Goal: Task Accomplishment & Management: Manage account settings

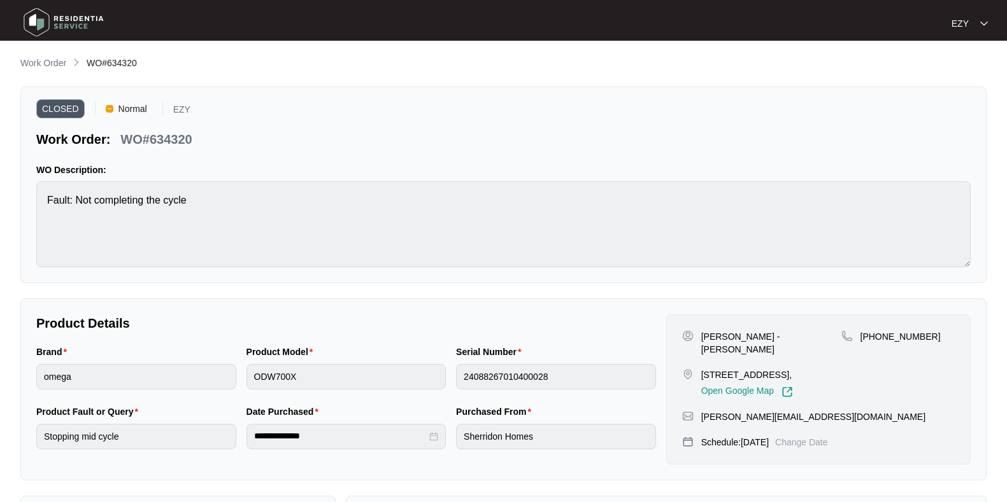
click at [57, 62] on p "Work Order" at bounding box center [43, 63] width 46 height 13
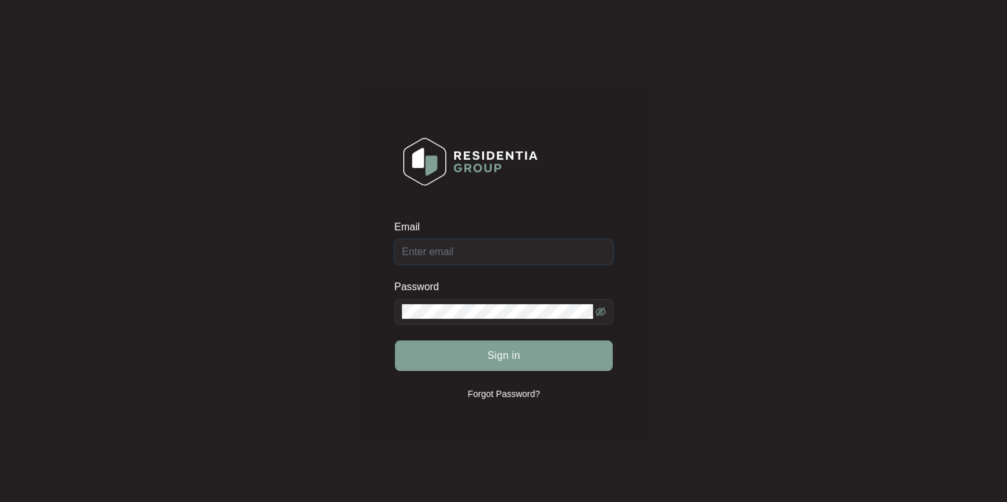
type input "ezywashingmachinerepair@gmail.com"
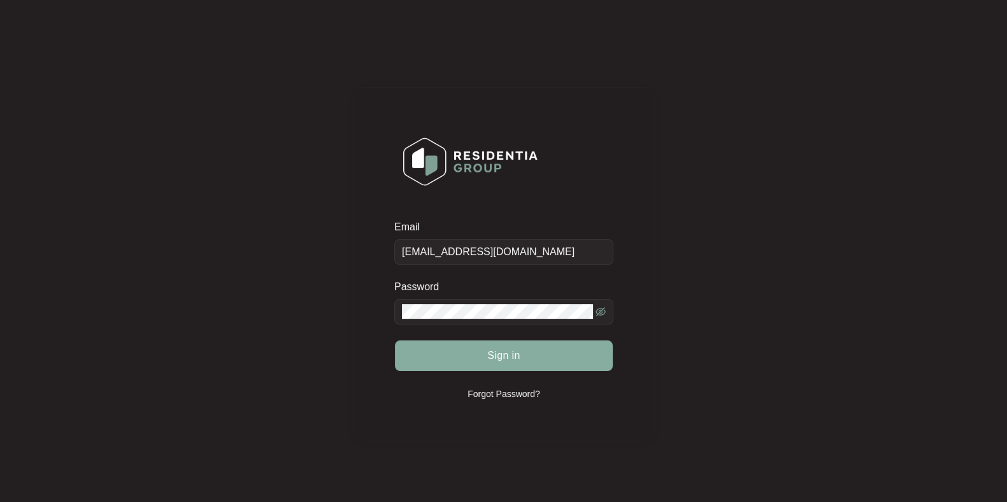
click at [528, 361] on button "Sign in" at bounding box center [504, 356] width 218 height 31
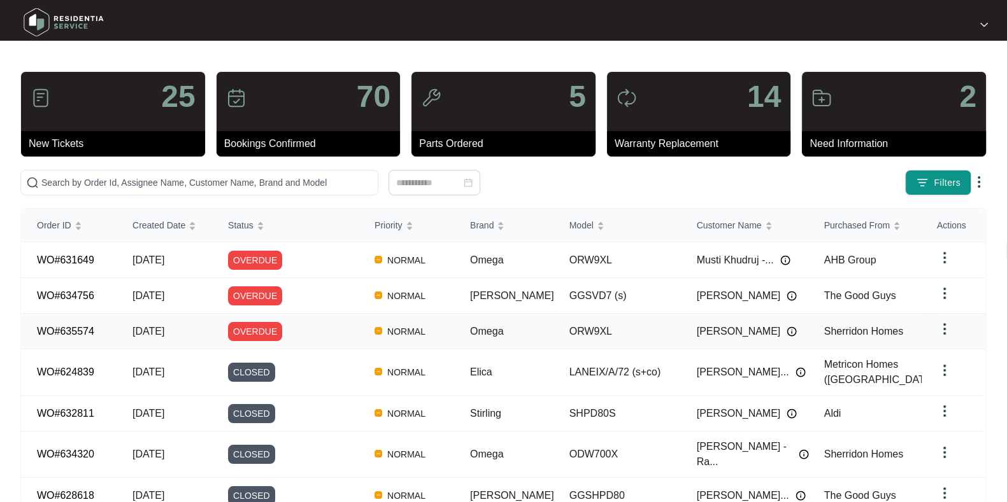
click at [332, 326] on div "OVERDUE" at bounding box center [293, 331] width 131 height 19
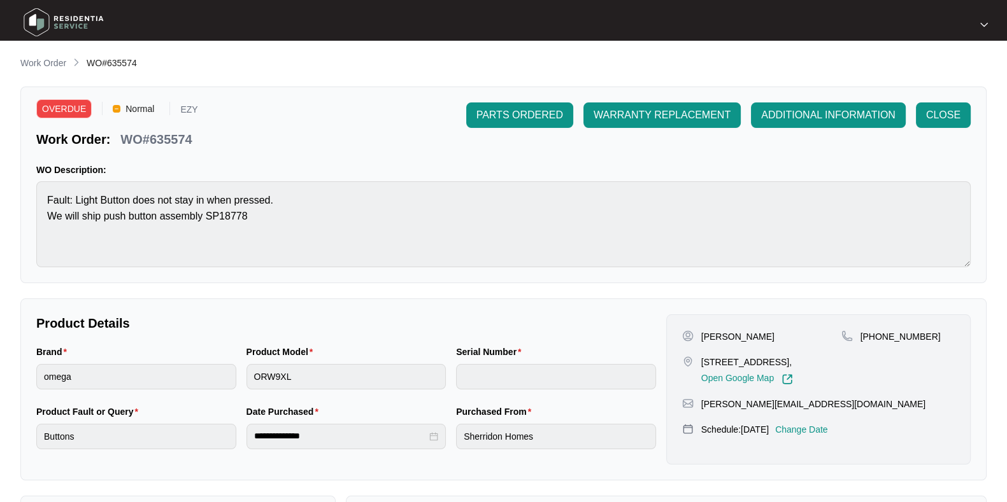
click at [185, 139] on p "WO#635574" at bounding box center [155, 140] width 71 height 18
copy p "635574"
click at [50, 59] on p "Work Order" at bounding box center [43, 63] width 46 height 13
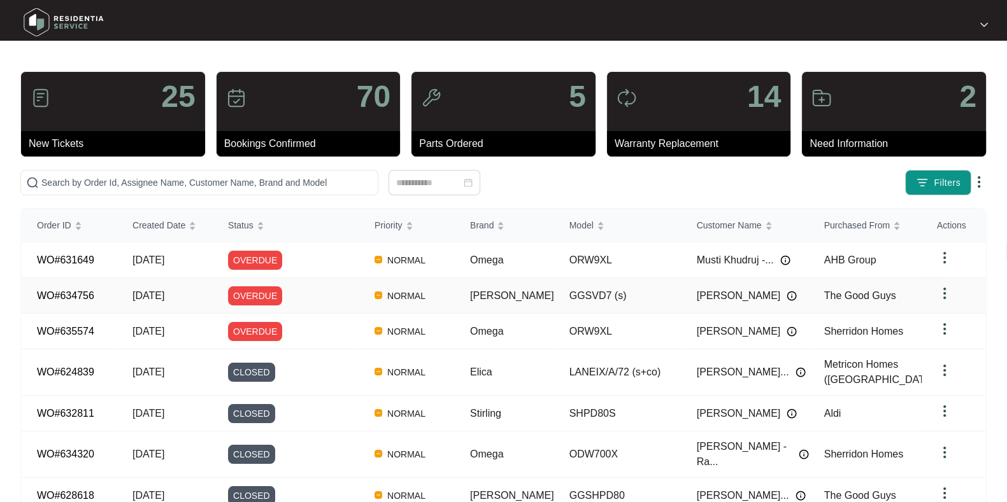
click at [322, 291] on div "OVERDUE" at bounding box center [293, 296] width 131 height 19
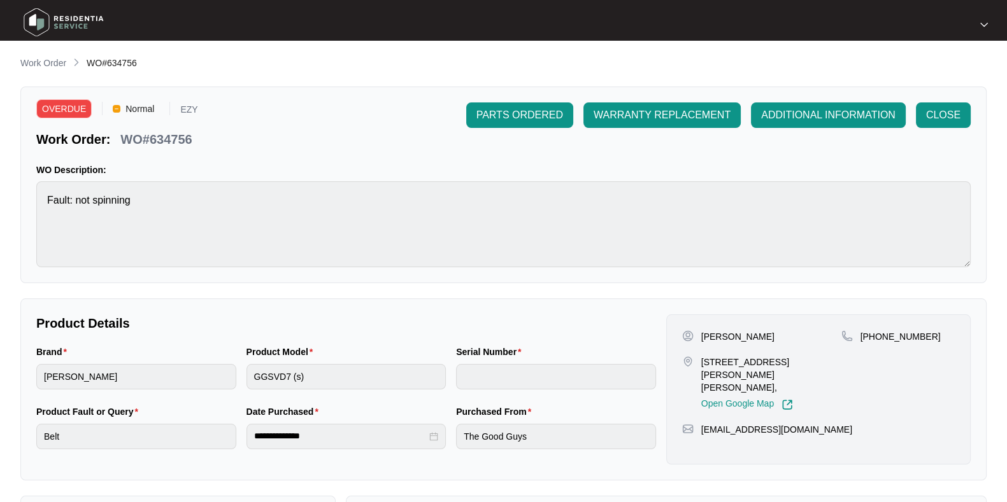
click at [175, 141] on p "WO#634756" at bounding box center [155, 140] width 71 height 18
copy p "634756"
click at [175, 141] on p "WO#634756" at bounding box center [155, 140] width 71 height 18
click at [777, 121] on span "ADDITIONAL INFORMATION" at bounding box center [828, 115] width 134 height 15
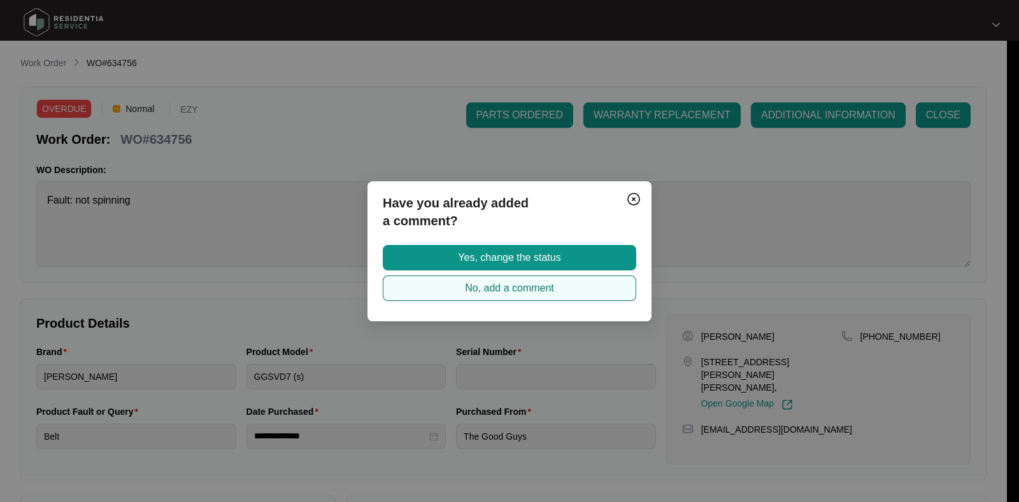
click at [573, 286] on button "No, add a comment" at bounding box center [509, 288] width 253 height 25
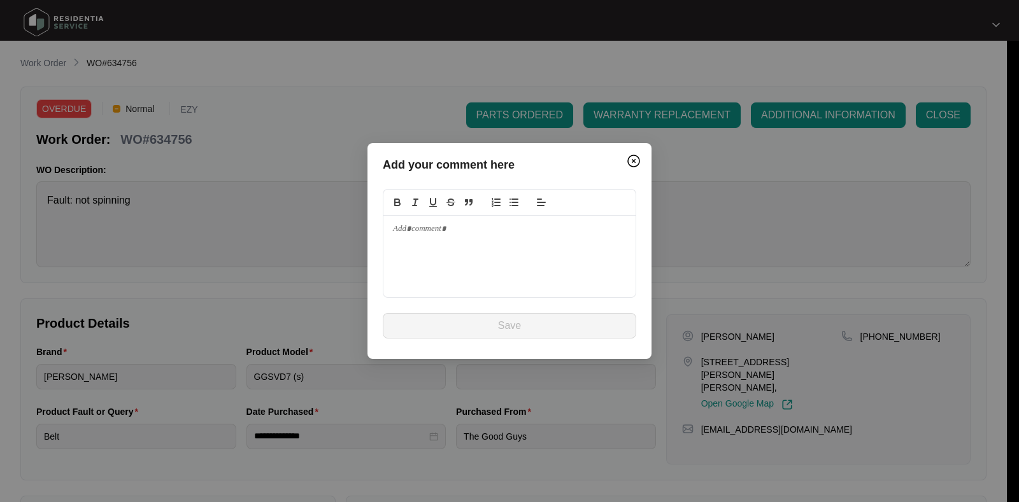
click at [536, 282] on div at bounding box center [509, 257] width 252 height 82
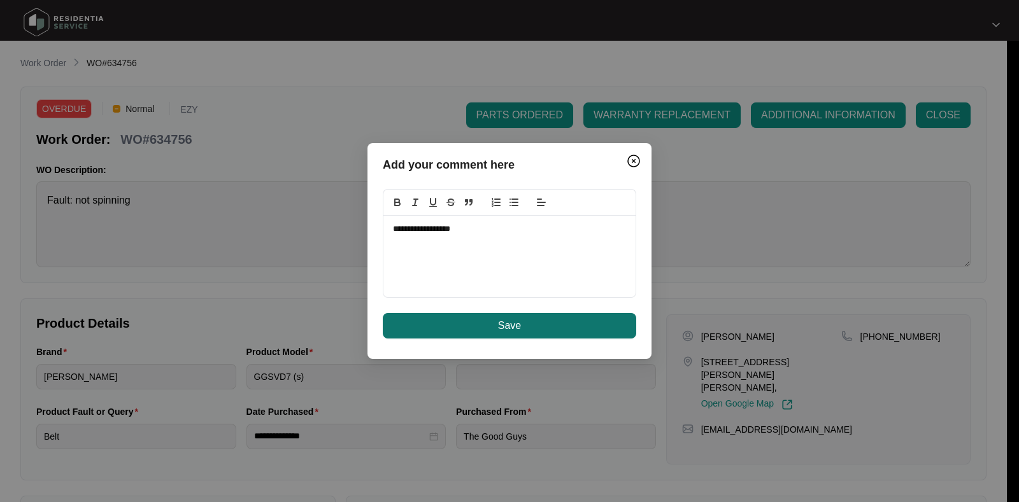
click at [526, 327] on button "Save" at bounding box center [509, 325] width 253 height 25
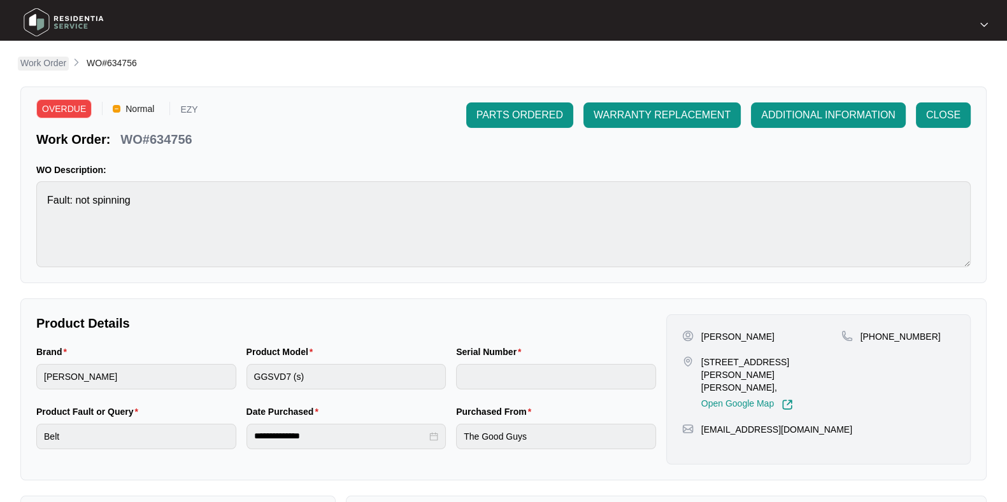
click at [49, 64] on p "Work Order" at bounding box center [43, 63] width 46 height 13
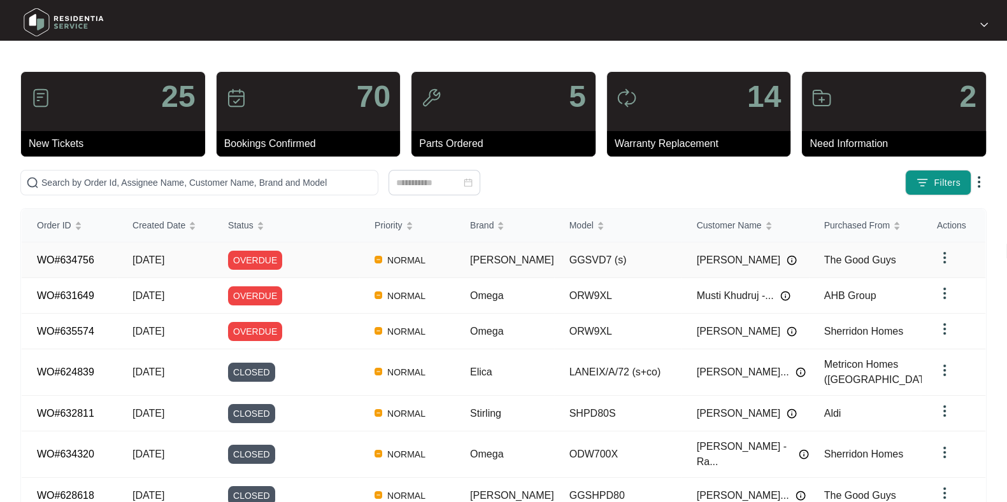
click at [324, 256] on div "OVERDUE" at bounding box center [293, 260] width 131 height 19
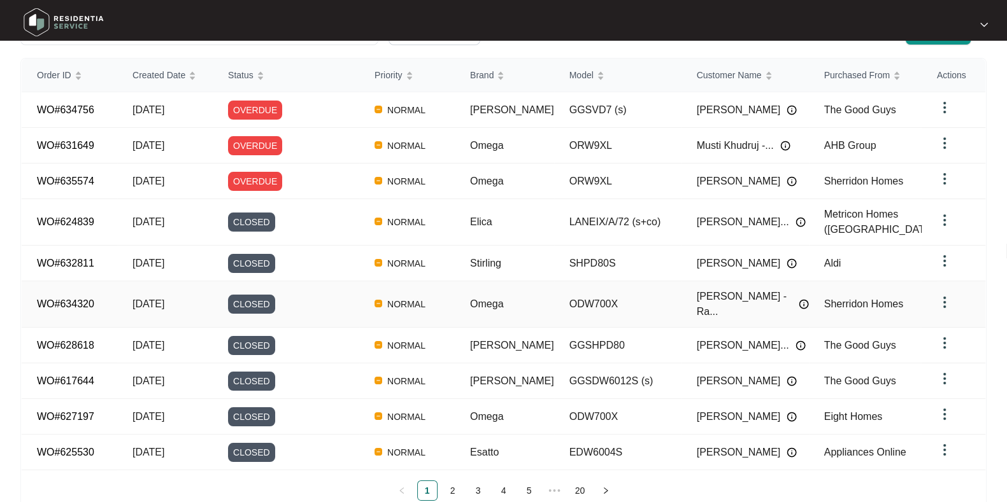
scroll to position [149, 0]
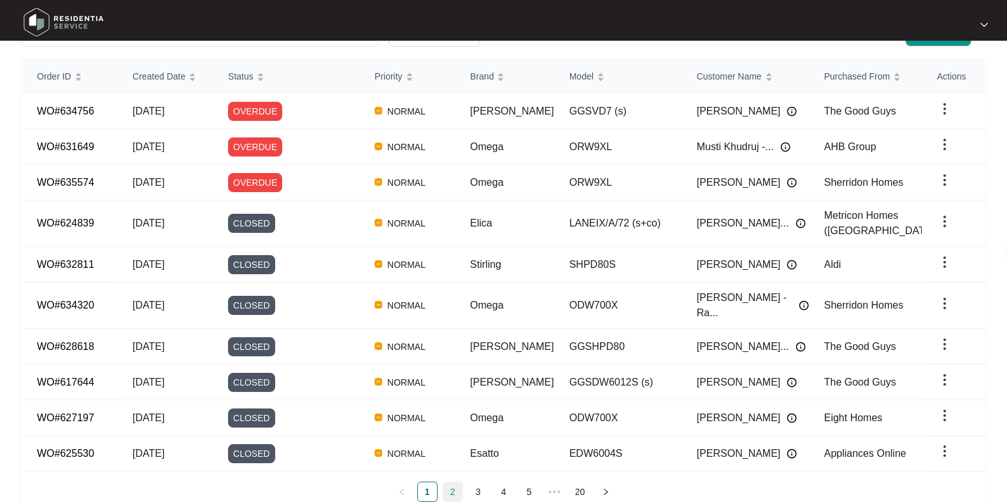
click at [453, 483] on link "2" at bounding box center [452, 492] width 19 height 19
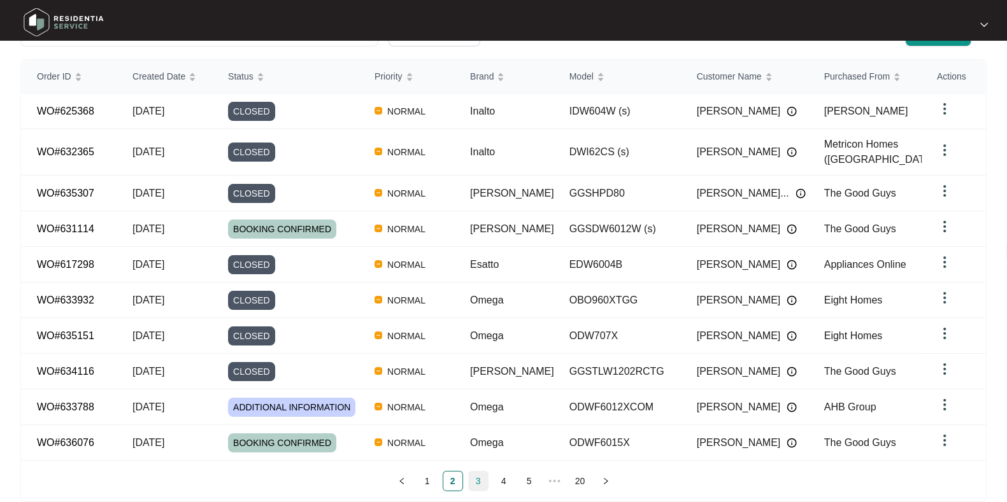
click at [476, 472] on link "3" at bounding box center [478, 481] width 19 height 19
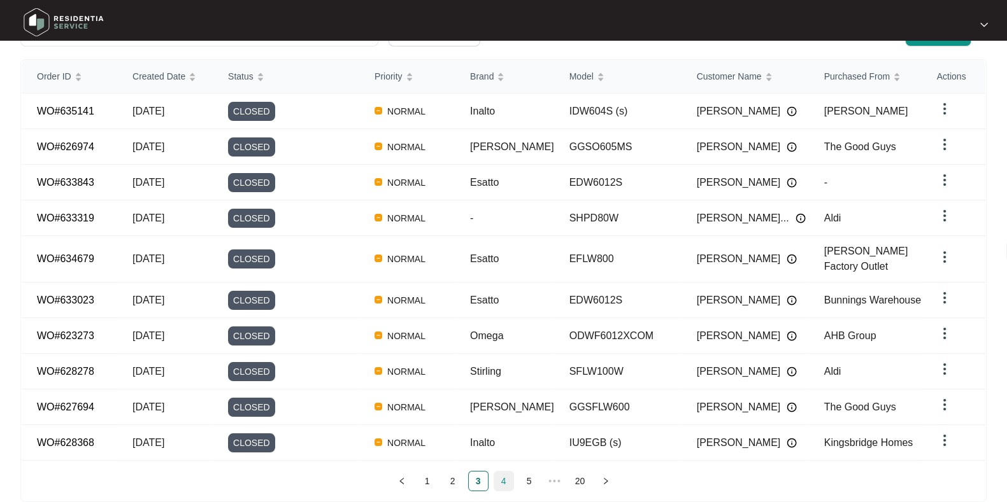
click at [503, 472] on link "4" at bounding box center [503, 481] width 19 height 19
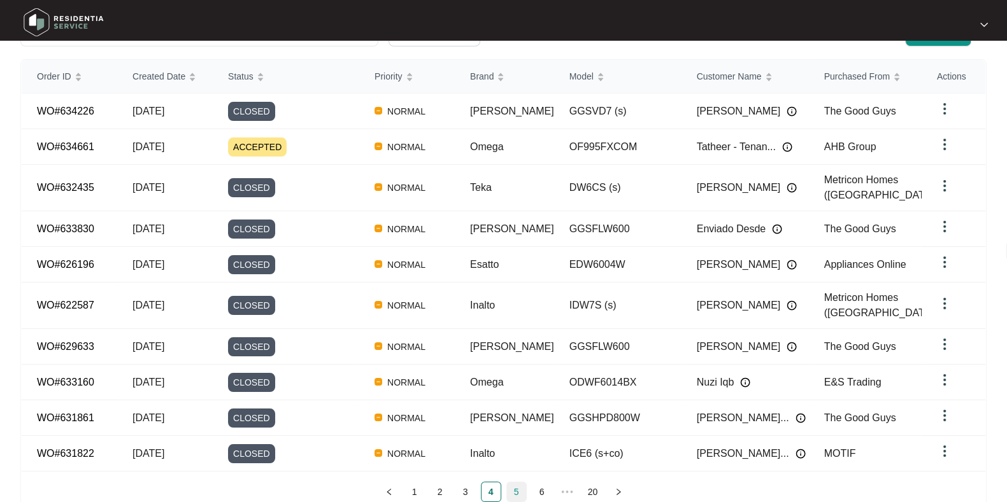
click at [524, 483] on link "5" at bounding box center [516, 492] width 19 height 19
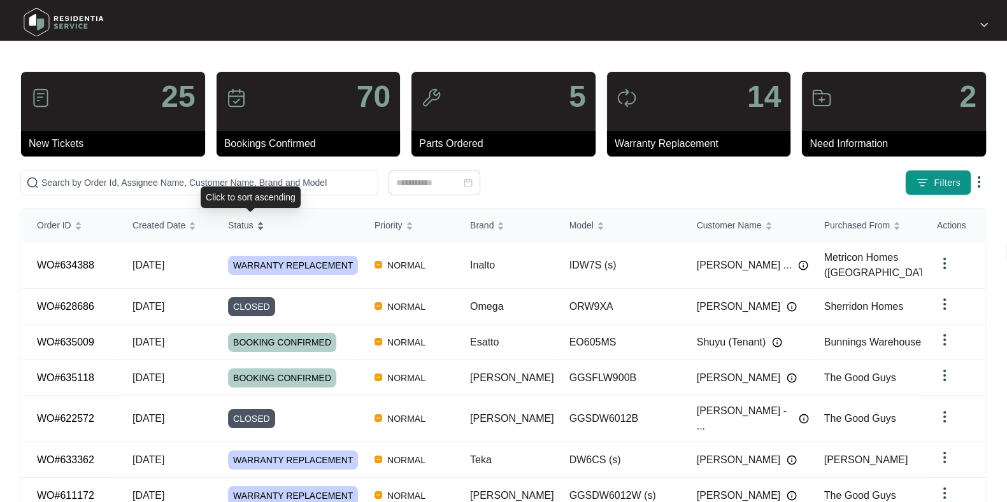
scroll to position [150, 0]
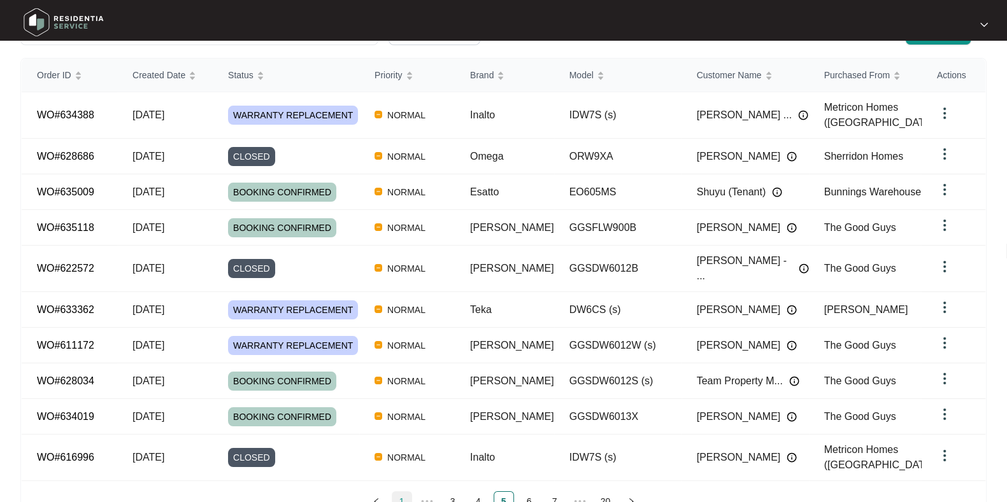
click at [399, 492] on link "1" at bounding box center [401, 501] width 19 height 19
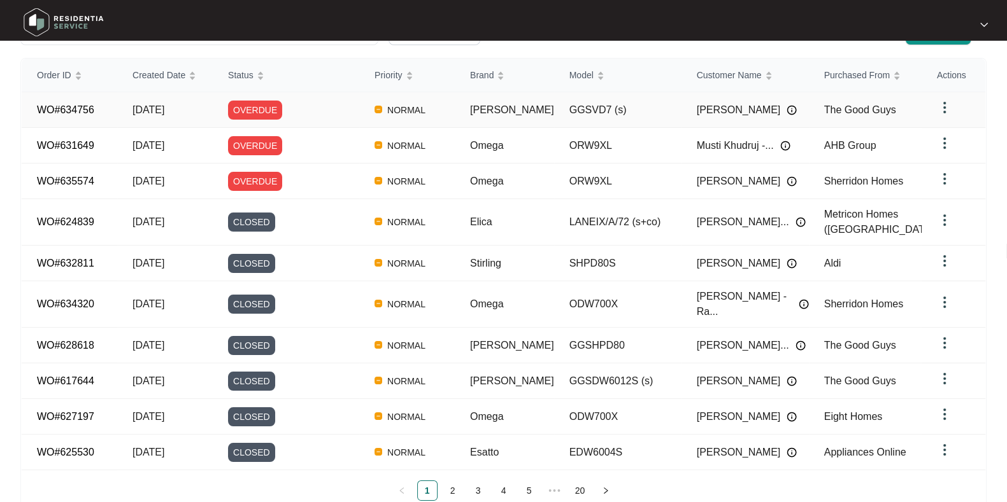
click at [303, 103] on div "OVERDUE" at bounding box center [293, 110] width 131 height 19
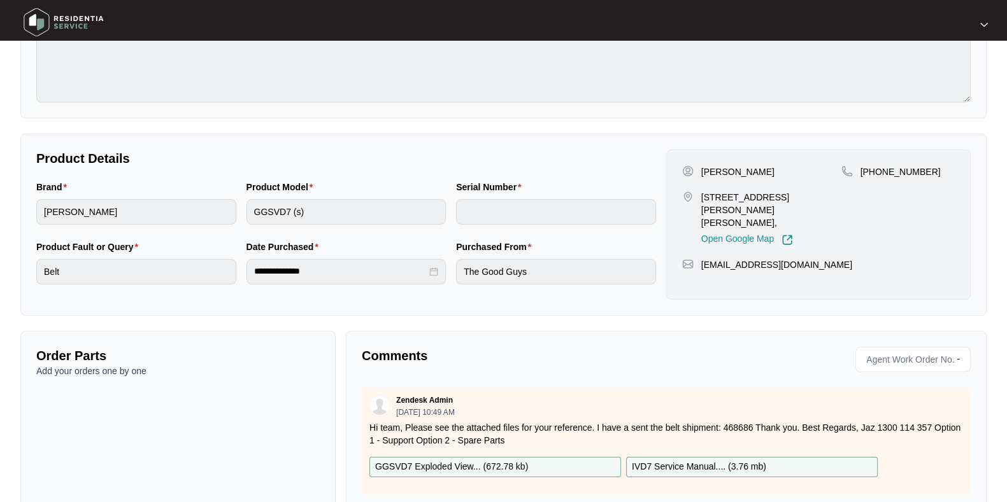
scroll to position [213, 0]
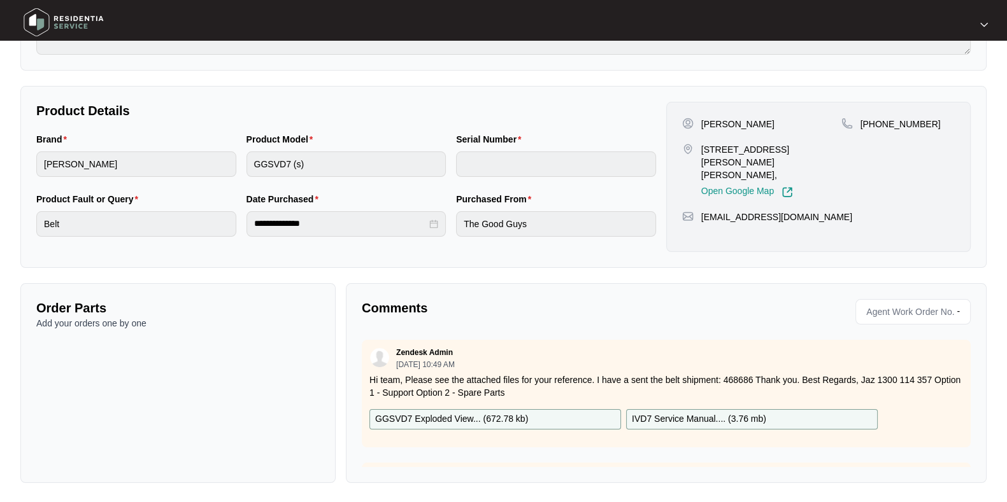
click at [923, 311] on span "Agent Work Order No." at bounding box center [907, 312] width 93 height 19
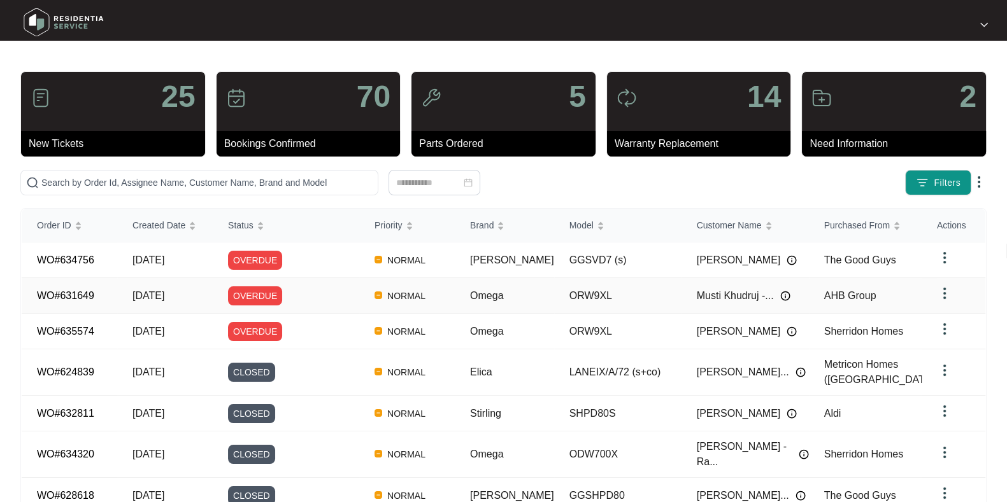
scroll to position [150, 0]
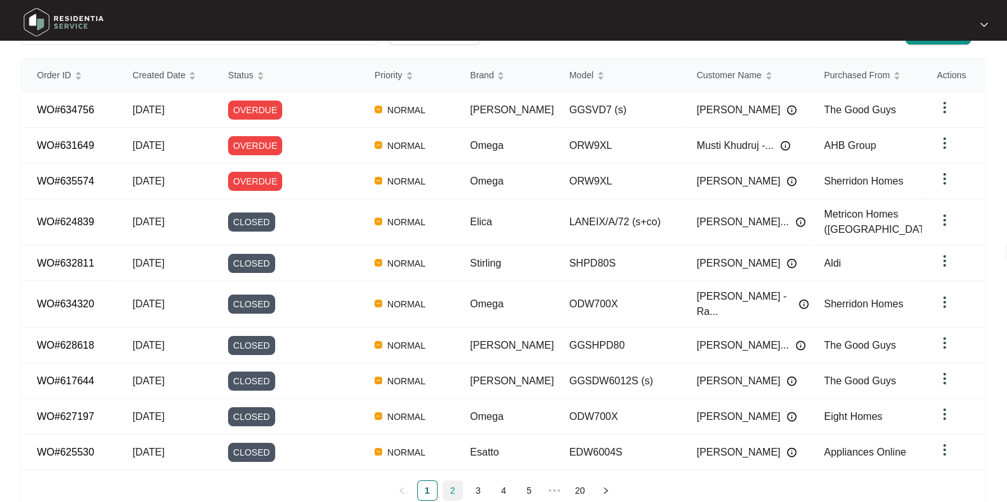
click at [446, 481] on link "2" at bounding box center [452, 490] width 19 height 19
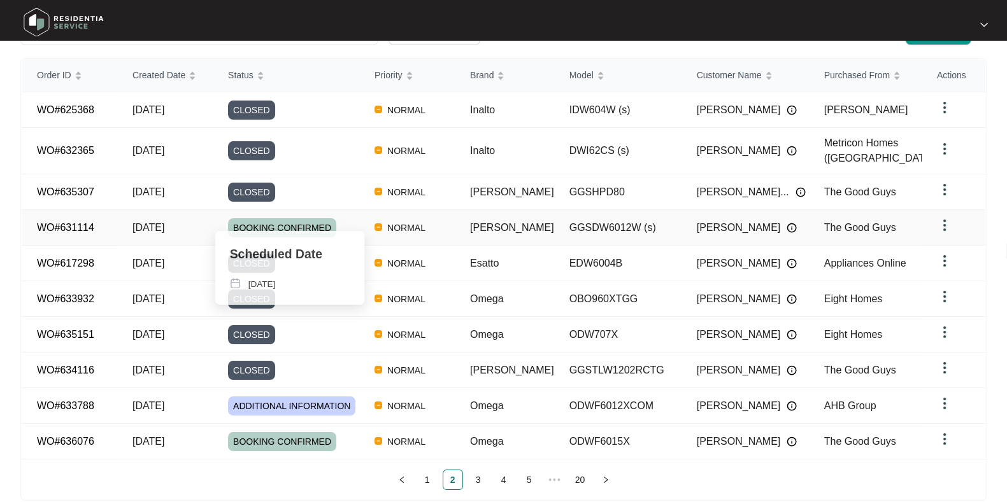
click at [351, 218] on div "BOOKING CONFIRMED" at bounding box center [293, 227] width 131 height 19
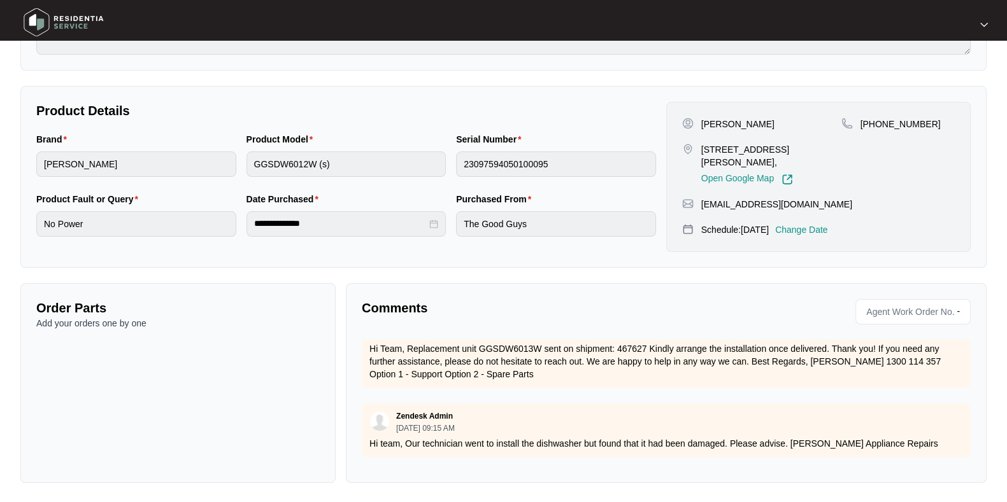
scroll to position [485, 0]
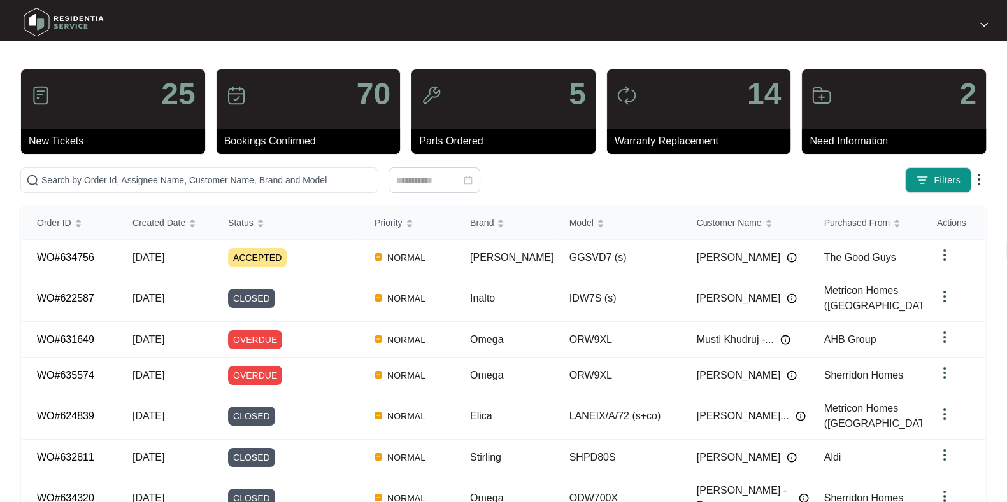
scroll to position [150, 0]
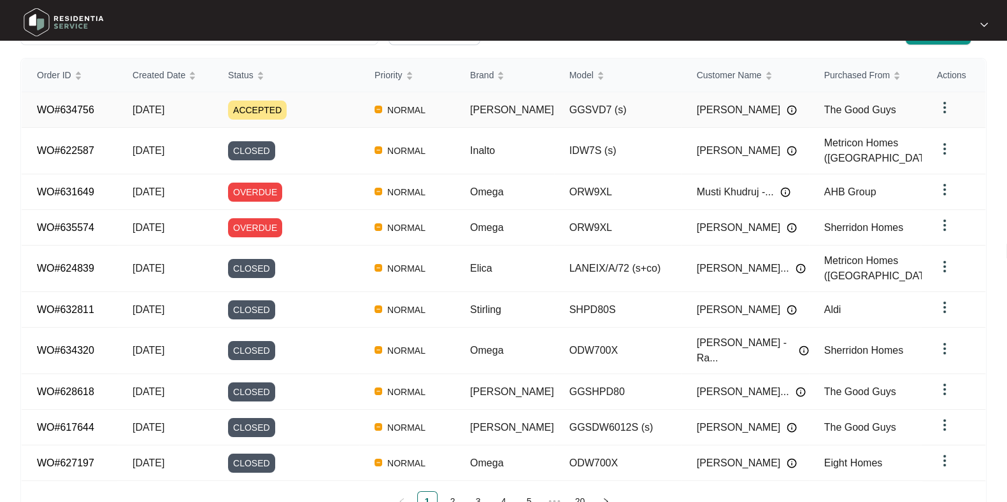
click at [325, 107] on div "ACCEPTED" at bounding box center [293, 110] width 131 height 19
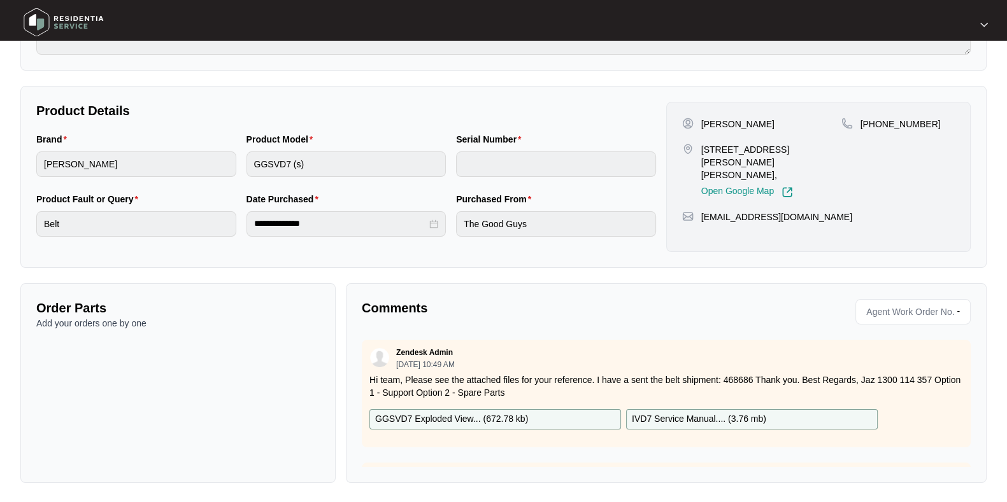
scroll to position [402, 0]
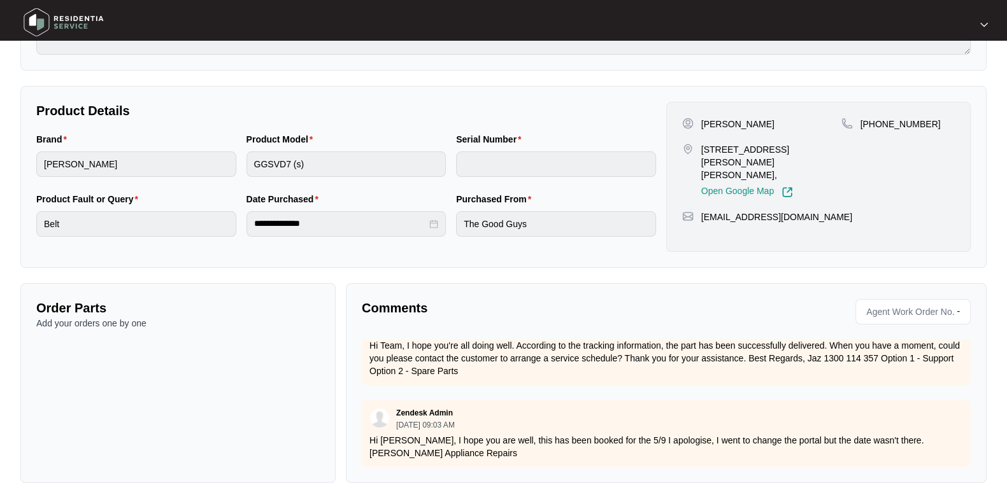
click at [494, 374] on div "Zendesk Admin 09/01/2025 at 10:49 AM Hi team, Please see the attached files for…" at bounding box center [666, 403] width 609 height 127
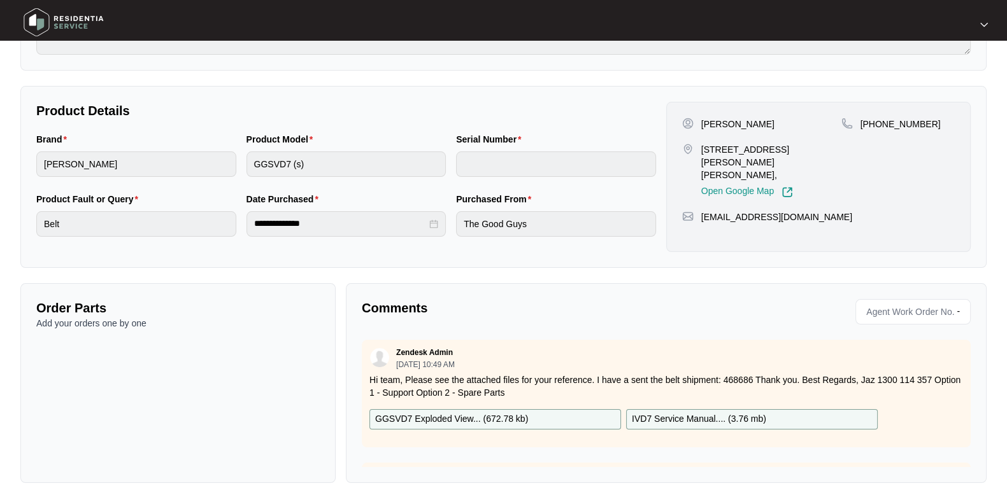
scroll to position [0, 0]
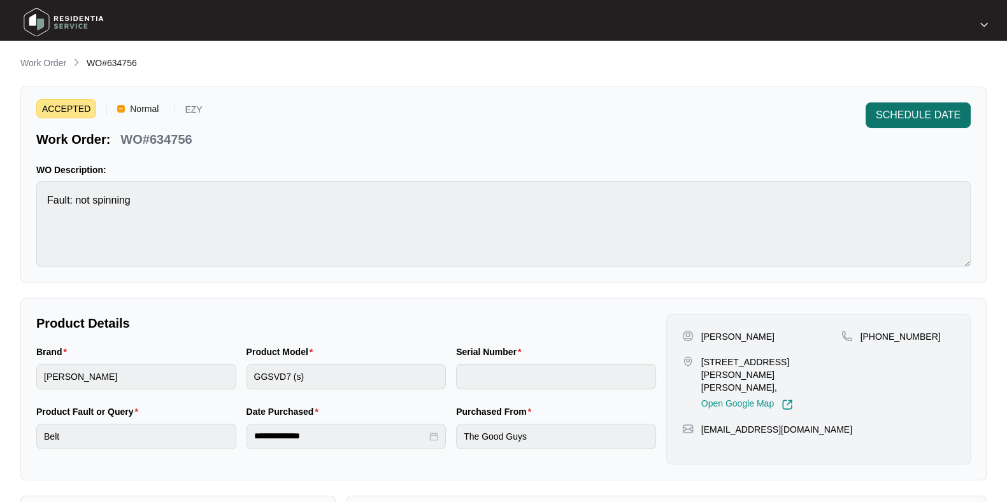
click at [943, 119] on span "SCHEDULE DATE" at bounding box center [918, 115] width 85 height 15
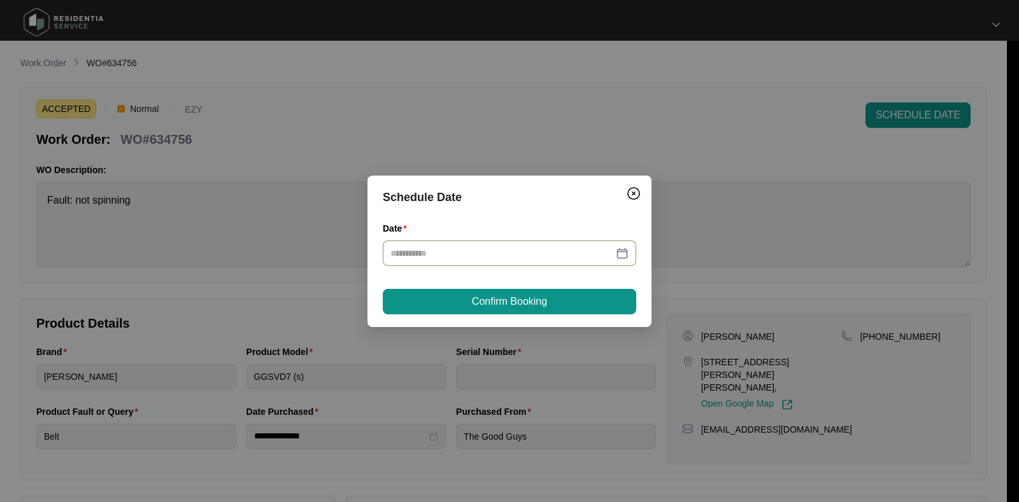
click at [573, 243] on div at bounding box center [509, 253] width 253 height 25
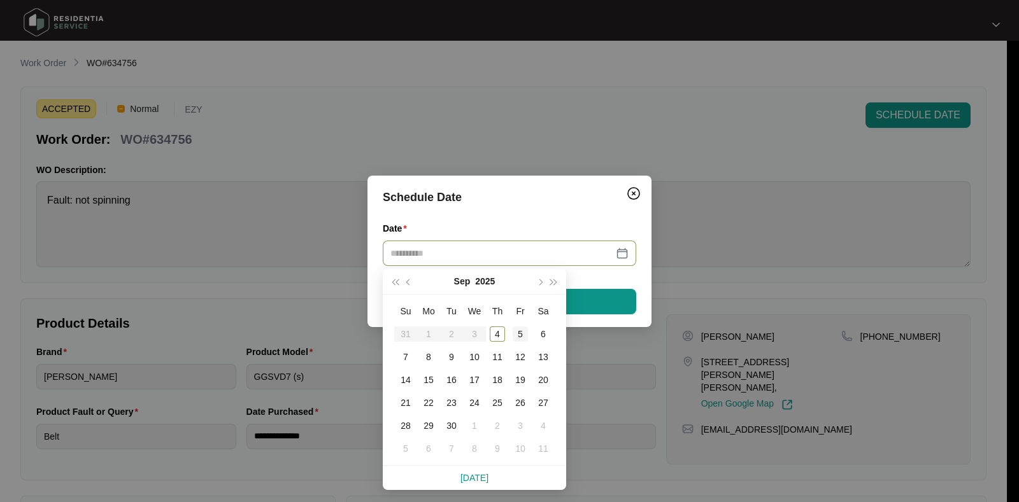
type input "**********"
click at [526, 331] on div "5" at bounding box center [520, 334] width 15 height 15
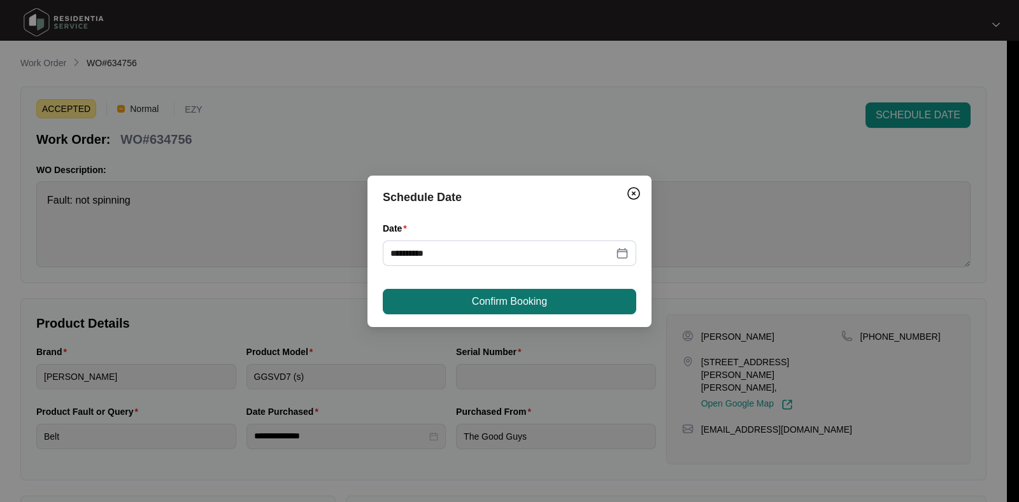
click at [513, 297] on span "Confirm Booking" at bounding box center [509, 301] width 75 height 15
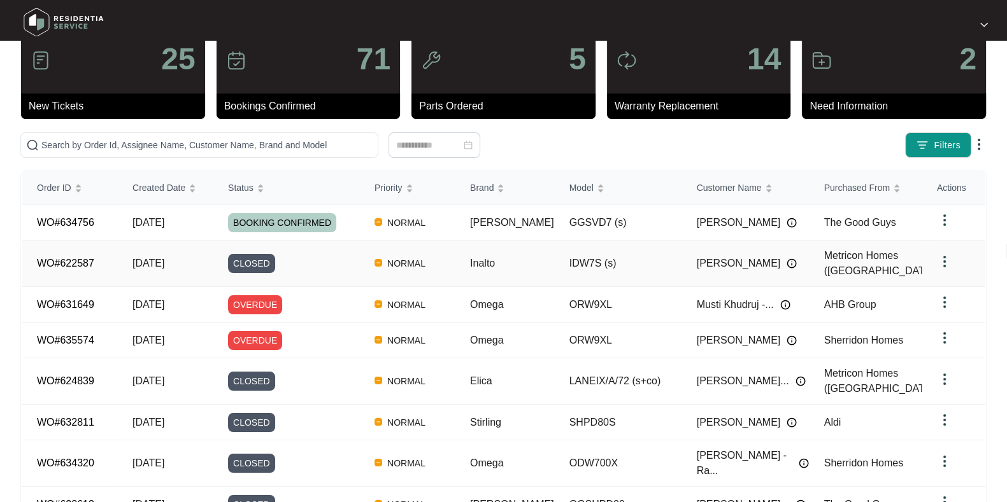
scroll to position [39, 0]
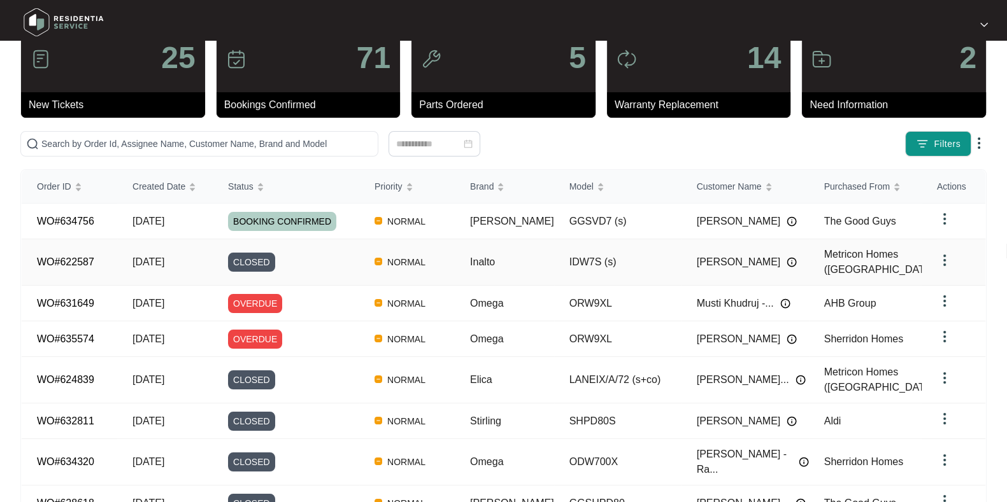
click at [307, 258] on div "CLOSED" at bounding box center [293, 262] width 131 height 19
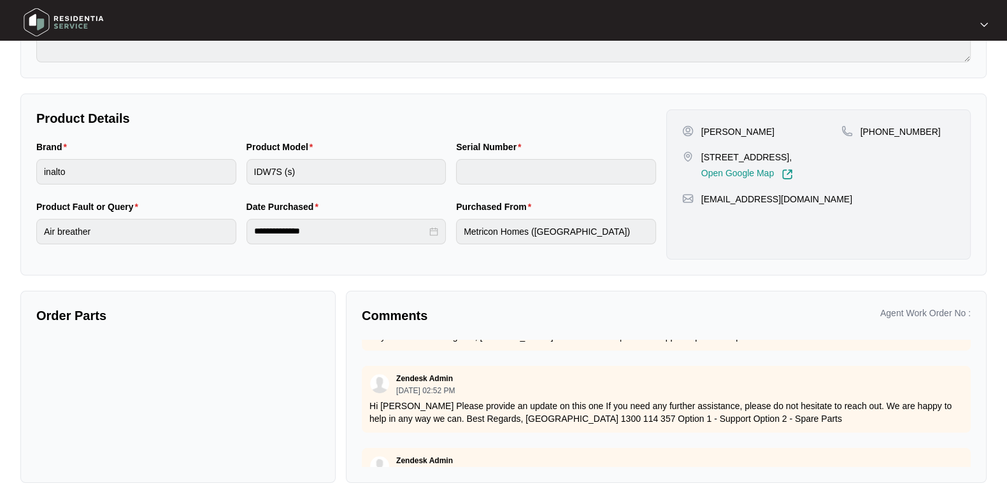
scroll to position [1514, 0]
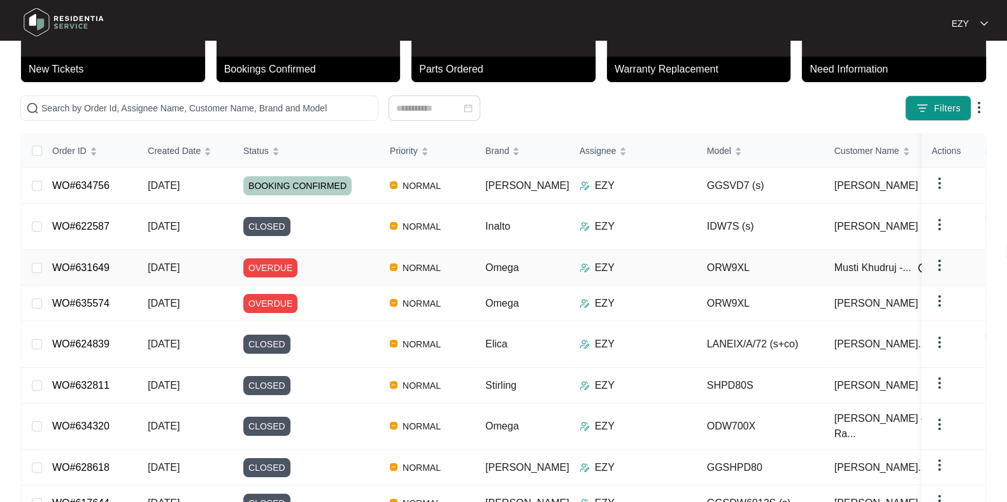
scroll to position [80, 0]
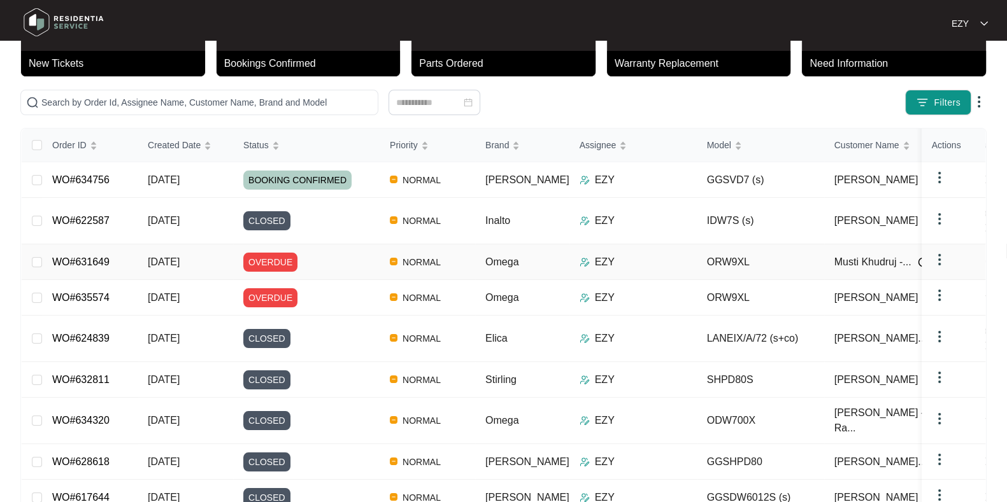
click at [324, 260] on td "OVERDUE" at bounding box center [306, 263] width 146 height 36
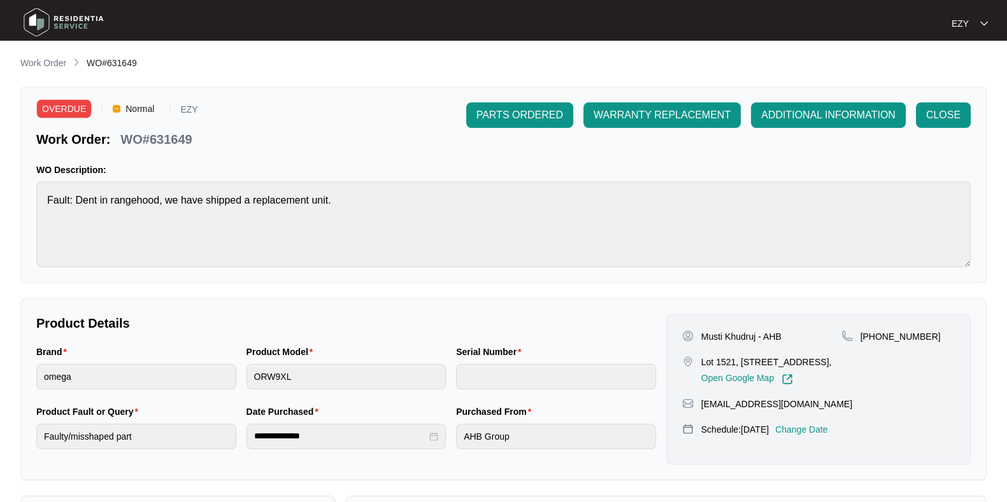
click at [185, 135] on p "WO#631649" at bounding box center [155, 140] width 71 height 18
copy p "631649"
click at [62, 63] on p "Work Order" at bounding box center [43, 63] width 46 height 13
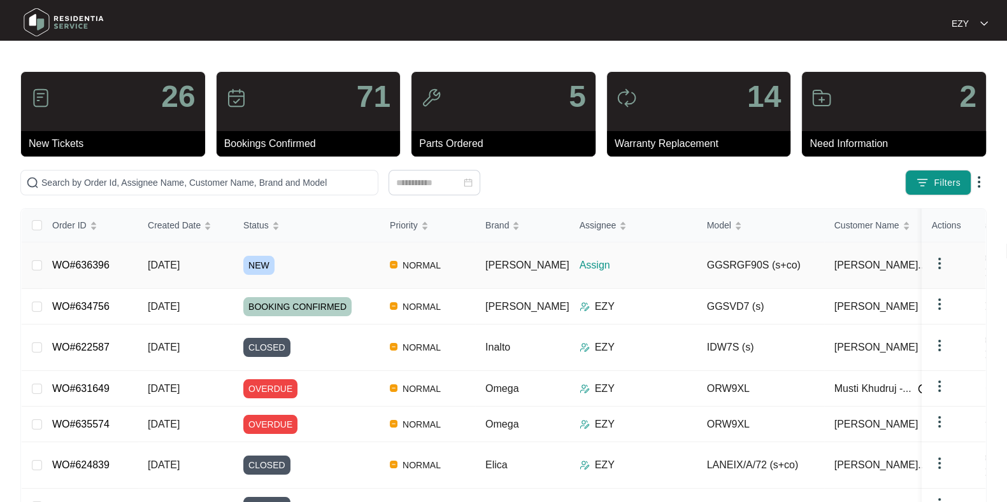
click at [322, 263] on div "NEW" at bounding box center [311, 265] width 136 height 19
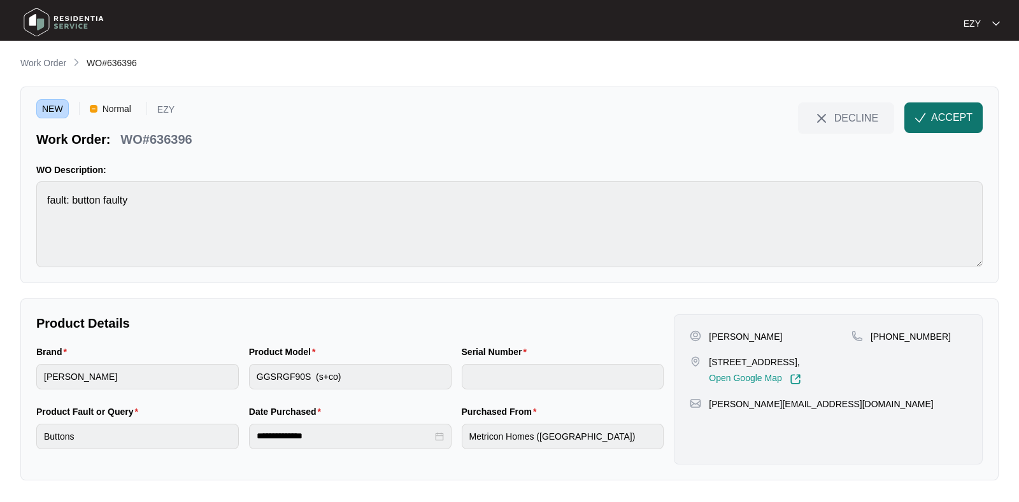
click at [970, 117] on span "ACCEPT" at bounding box center [951, 117] width 41 height 15
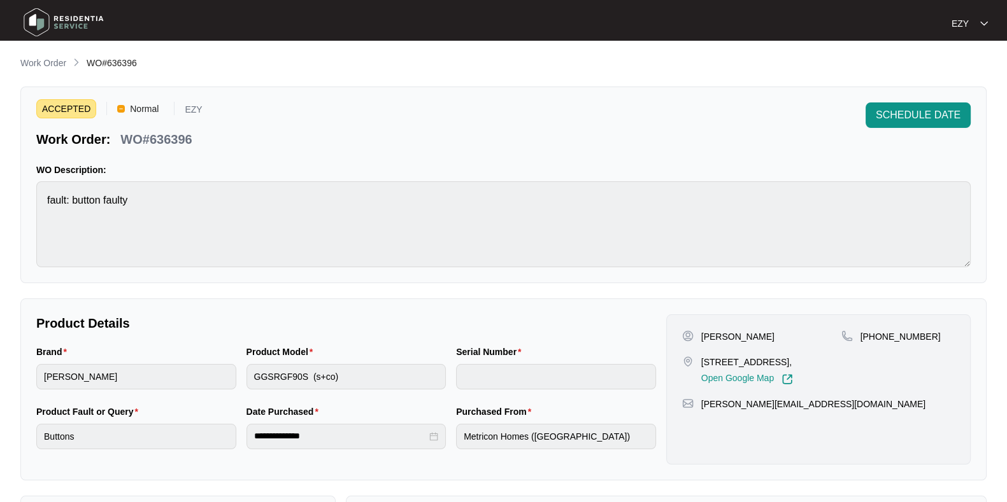
click at [148, 136] on p "WO#636396" at bounding box center [155, 140] width 71 height 18
copy div "WO#636396 SCHEDULE DATE"
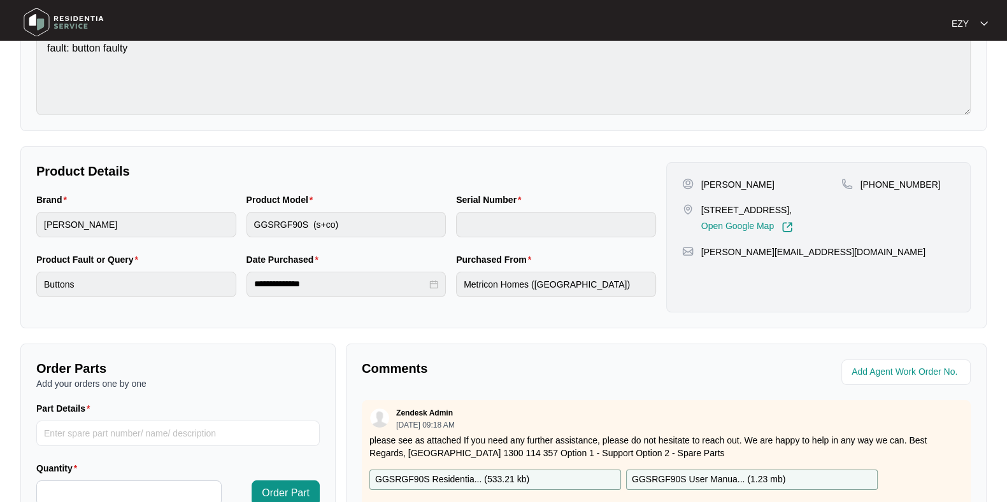
click at [707, 180] on p "[PERSON_NAME]" at bounding box center [737, 184] width 73 height 13
copy p "[PERSON_NAME]"
click at [724, 204] on p "[STREET_ADDRESS]," at bounding box center [747, 210] width 92 height 13
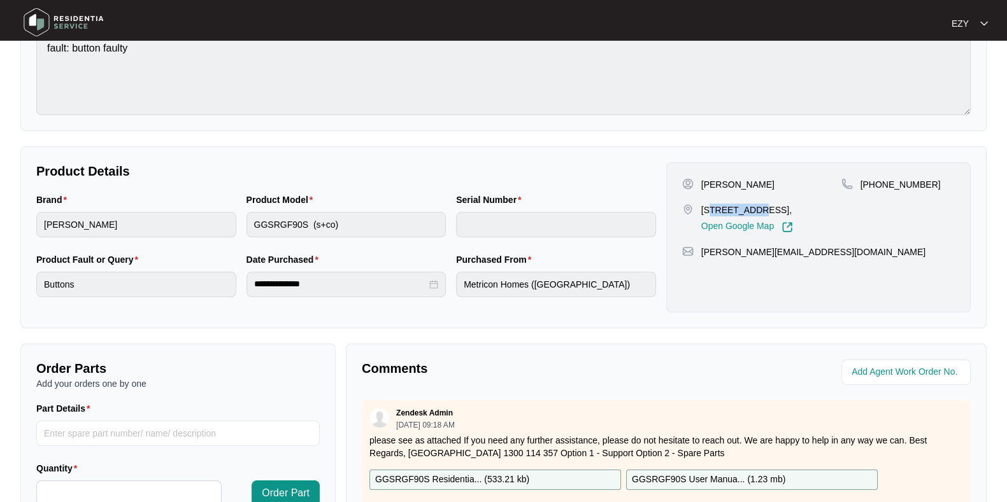
click at [724, 204] on p "[STREET_ADDRESS]," at bounding box center [747, 210] width 92 height 13
copy p "[STREET_ADDRESS],"
drag, startPoint x: 948, startPoint y: 181, endPoint x: 876, endPoint y: 180, distance: 72.6
click at [876, 180] on div "[PHONE_NUMBER]" at bounding box center [897, 184] width 113 height 13
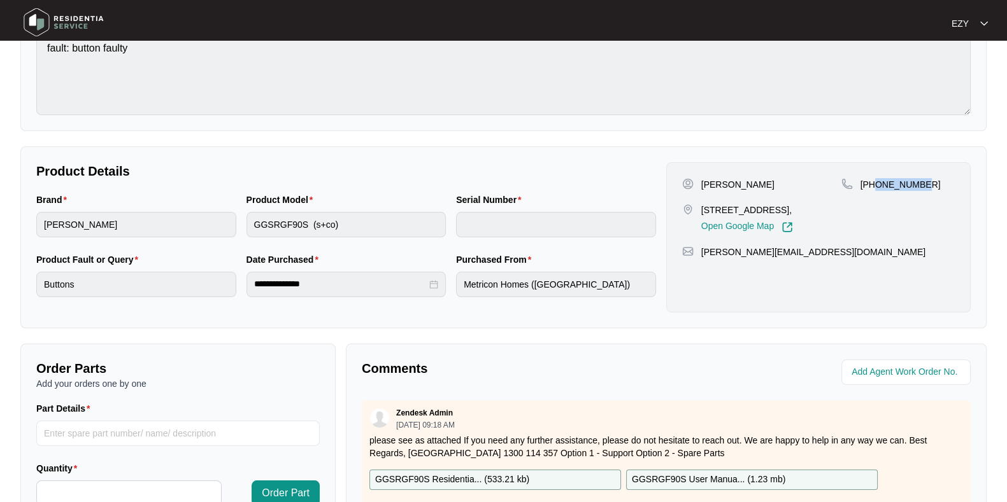
copy p "422560786"
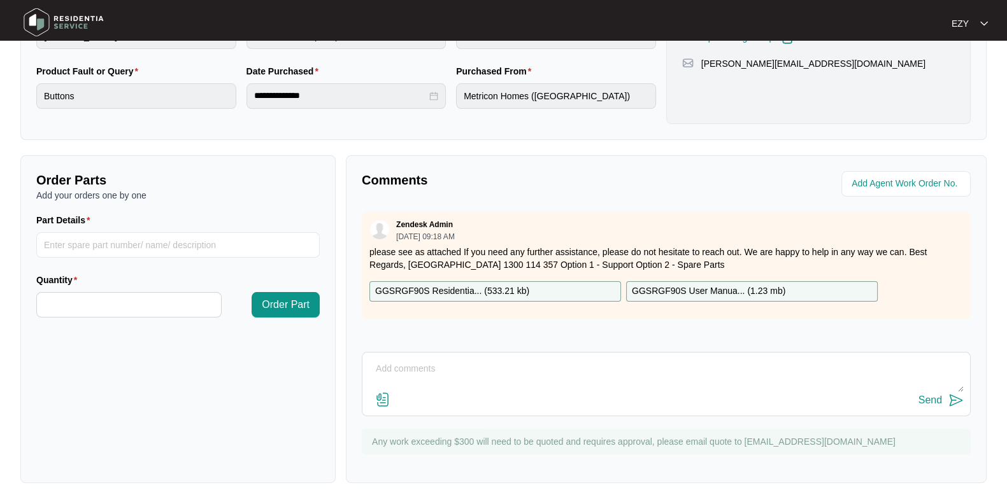
click at [487, 288] on p "GGSRGF90S Residentia... ( 533.21 kb )" at bounding box center [452, 292] width 154 height 14
click at [713, 288] on p "GGSRGF90S User Manua... ( 1.23 mb )" at bounding box center [708, 292] width 153 height 14
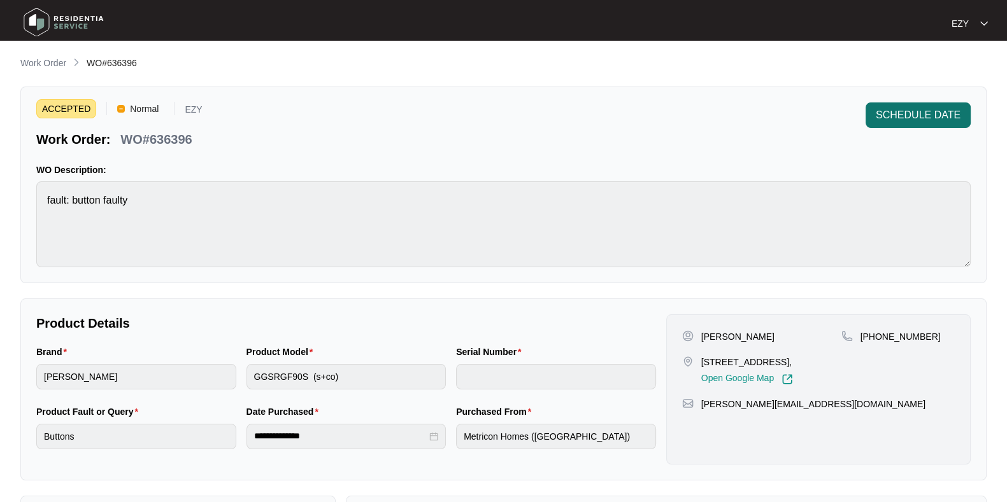
click at [901, 111] on span "SCHEDULE DATE" at bounding box center [918, 115] width 85 height 15
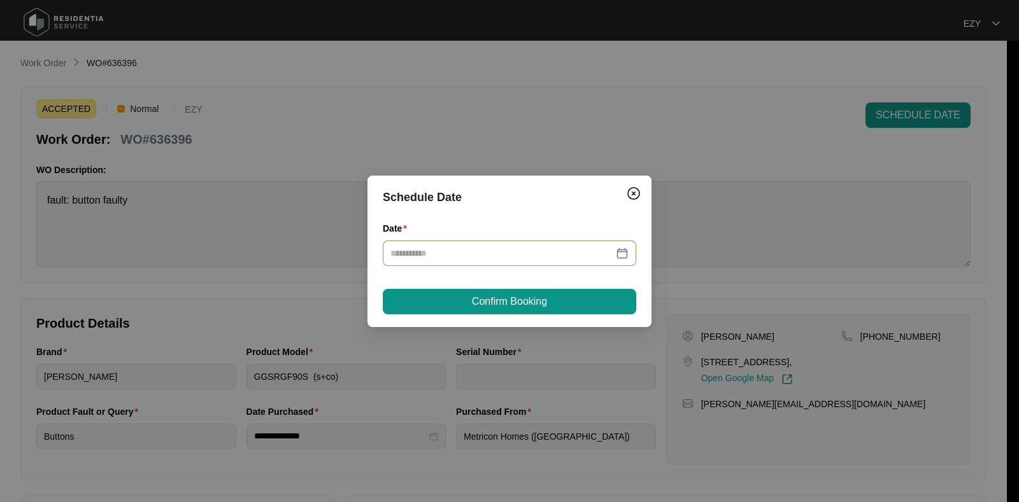
click at [502, 260] on div at bounding box center [509, 253] width 253 height 25
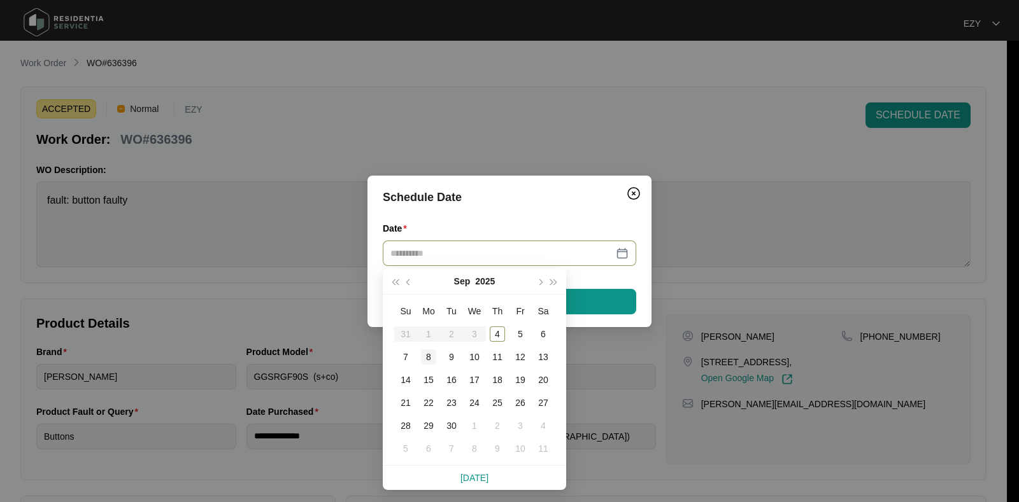
click at [427, 355] on div "8" at bounding box center [428, 357] width 15 height 15
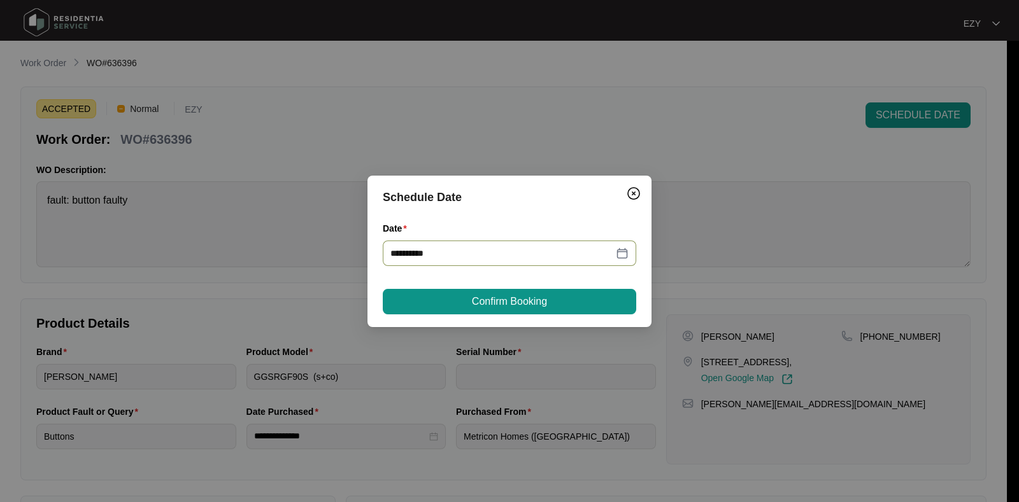
type input "**********"
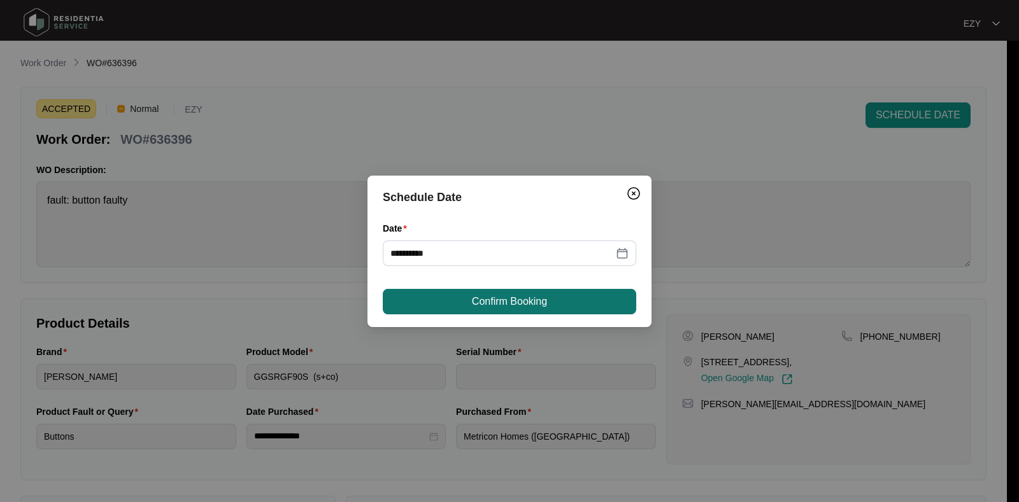
click at [502, 301] on span "Confirm Booking" at bounding box center [509, 301] width 75 height 15
